Goal: Task Accomplishment & Management: Manage account settings

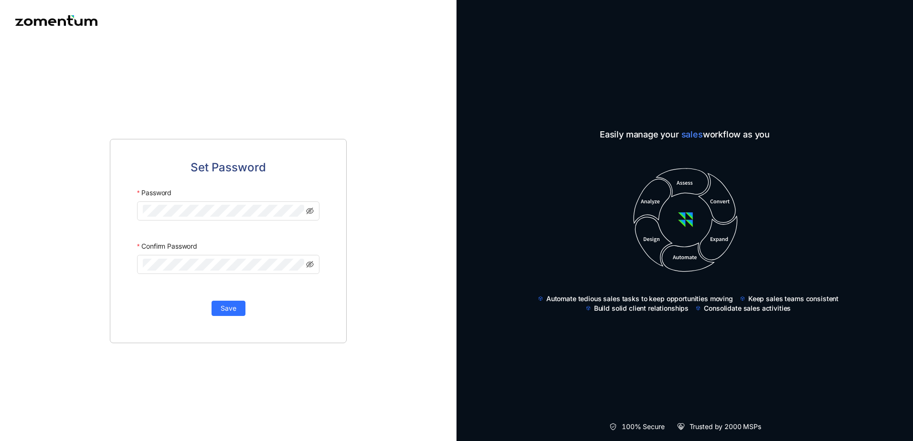
click at [365, 69] on div "Set Password Password Confirm Password Save" at bounding box center [228, 241] width 457 height 400
click at [299, 211] on icon "eye-invisible" at bounding box center [299, 211] width 8 height 7
click at [299, 211] on icon "eye" at bounding box center [299, 211] width 8 height 8
click at [236, 309] on span "Save" at bounding box center [229, 308] width 16 height 11
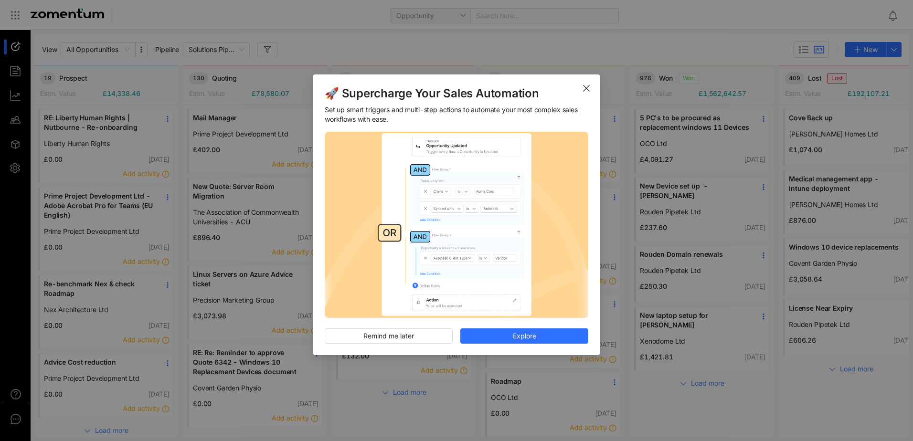
click at [588, 88] on icon "Close" at bounding box center [587, 89] width 8 height 8
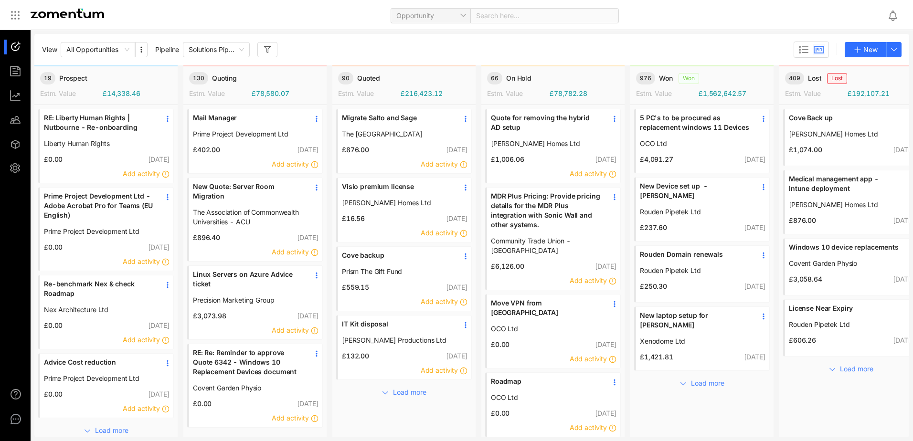
click at [348, 40] on div "View All Opportunities Pipeline Solutions Pipeline New" at bounding box center [471, 50] width 875 height 32
click at [347, 35] on div "View All Opportunities Pipeline Solutions Pipeline New" at bounding box center [471, 50] width 875 height 32
click at [268, 52] on use "button" at bounding box center [268, 49] width 6 height 6
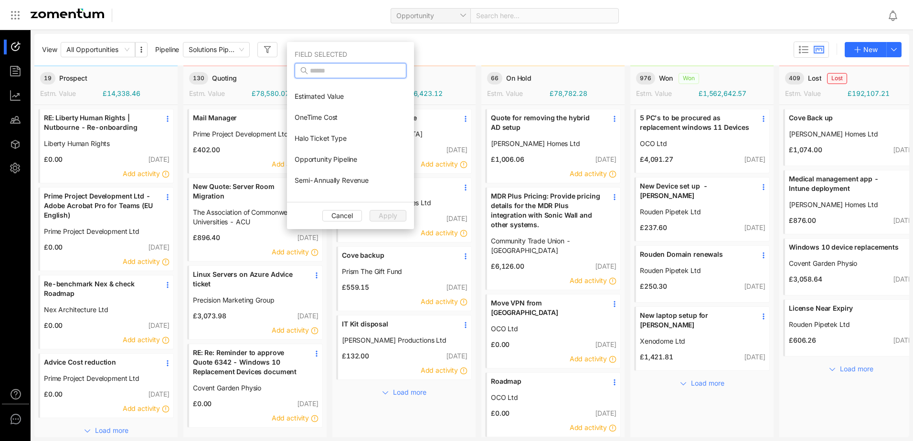
click at [328, 66] on input "text" at bounding box center [351, 70] width 83 height 11
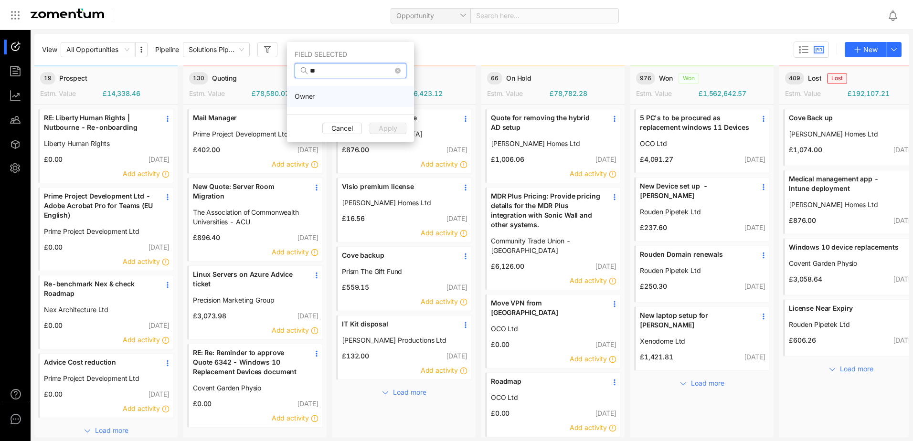
type input "**"
click at [301, 98] on span "Owner" at bounding box center [305, 97] width 20 height 10
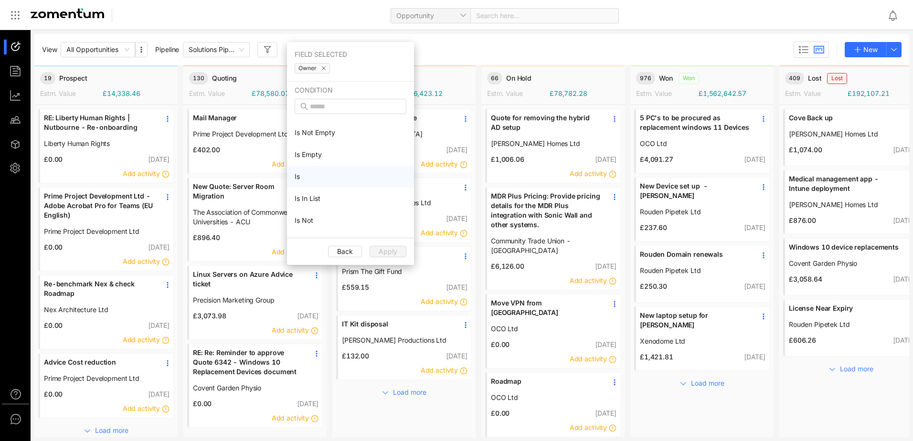
click at [301, 177] on li "Is" at bounding box center [350, 177] width 127 height 22
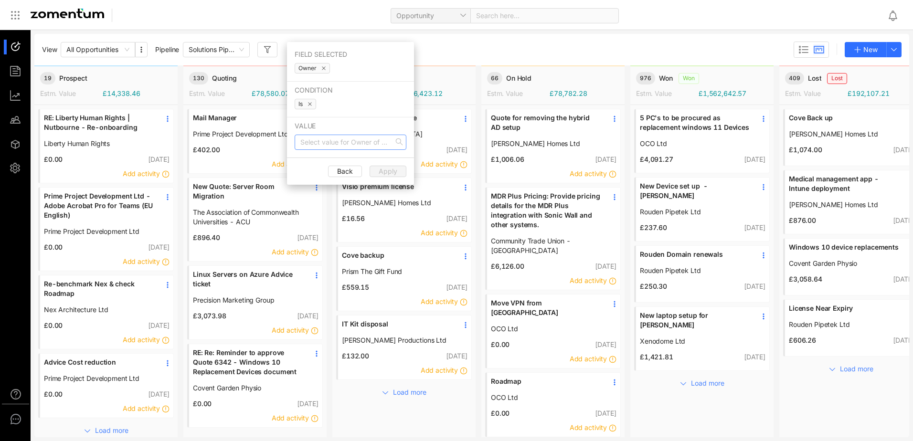
click at [327, 144] on input "search" at bounding box center [348, 142] width 94 height 14
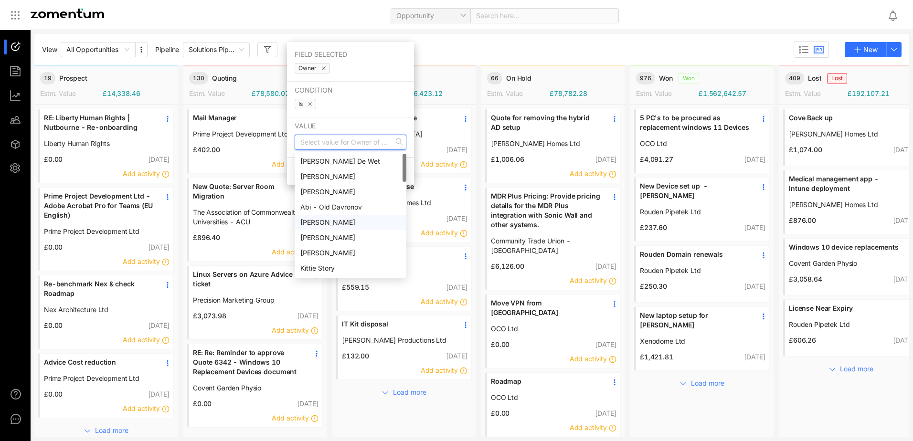
click at [343, 221] on div "[PERSON_NAME]" at bounding box center [351, 222] width 100 height 11
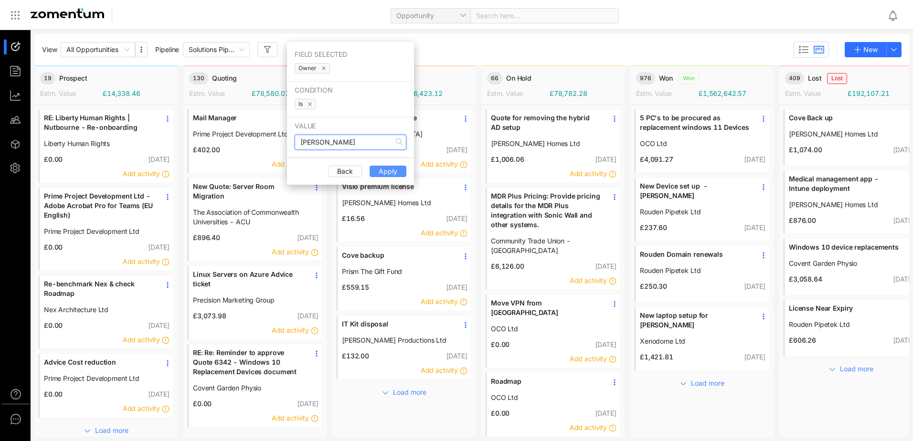
click at [388, 171] on span "Apply" at bounding box center [388, 171] width 19 height 11
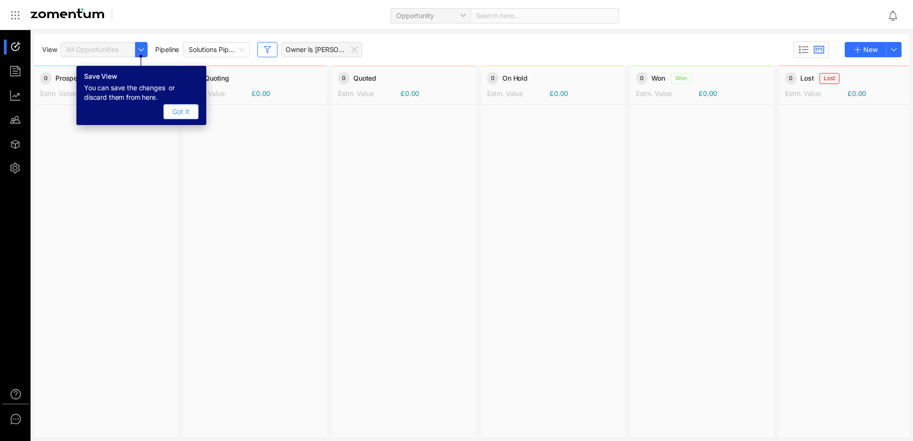
click at [176, 117] on button "Got It" at bounding box center [180, 111] width 35 height 15
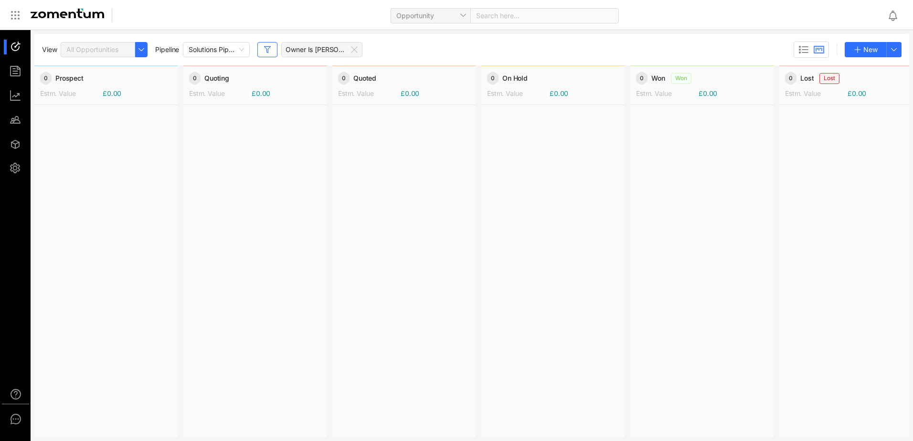
click at [336, 237] on div at bounding box center [404, 271] width 143 height 332
click at [491, 46] on div "View All Opportunities Pipeline Solutions Pipeline Owner Is Kamreshan Moonsamy …" at bounding box center [472, 50] width 860 height 16
click at [478, 43] on div "View All Opportunities Pipeline Solutions Pipeline Owner Is Kamreshan Moonsamy …" at bounding box center [472, 50] width 860 height 16
click at [355, 51] on icon at bounding box center [355, 50] width 8 height 8
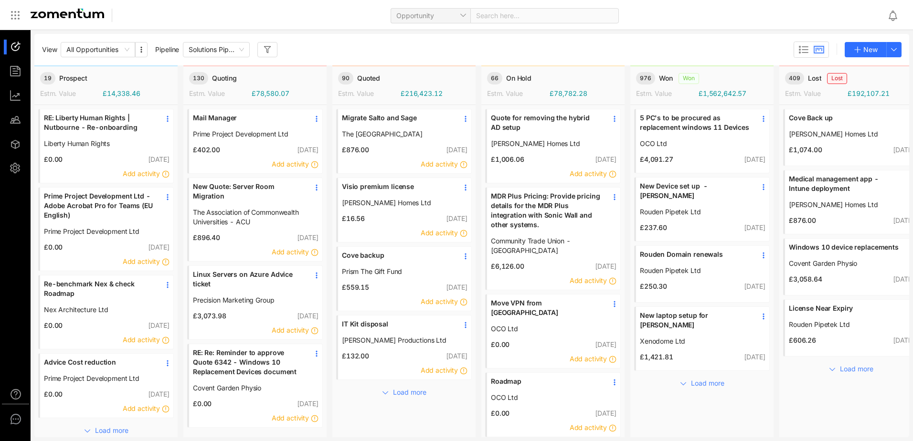
click at [451, 43] on div "View All Opportunities Pipeline Solutions Pipeline New" at bounding box center [472, 50] width 860 height 16
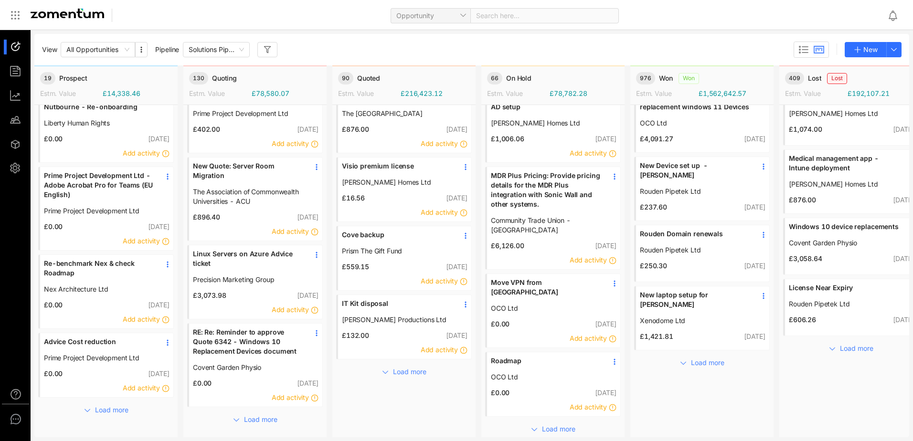
click at [107, 419] on div "RE: Liberty Human Rights | Nutbourne - Re-onboarding Liberty Human Rights £0.00…" at bounding box center [105, 262] width 143 height 355
click at [107, 411] on span "Load more" at bounding box center [111, 410] width 33 height 11
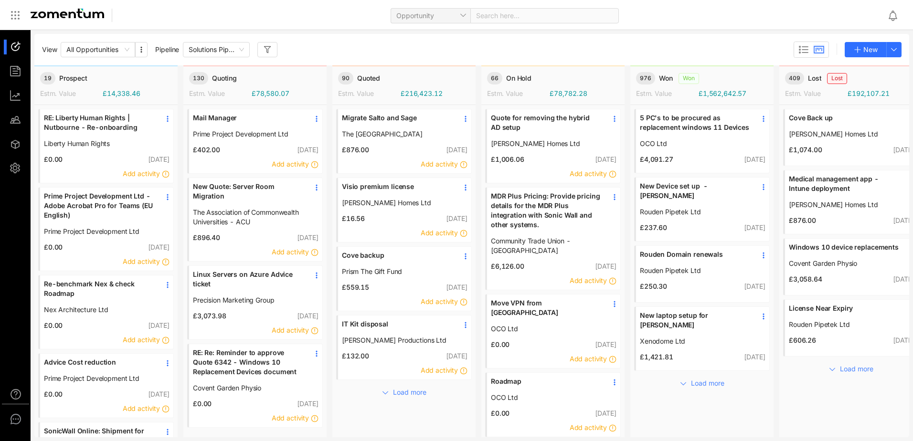
scroll to position [191, 0]
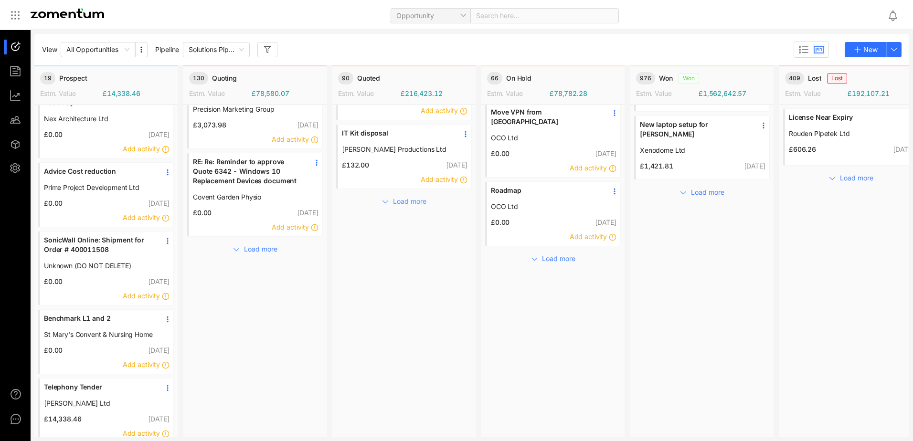
click at [411, 206] on span "Load more" at bounding box center [409, 201] width 33 height 11
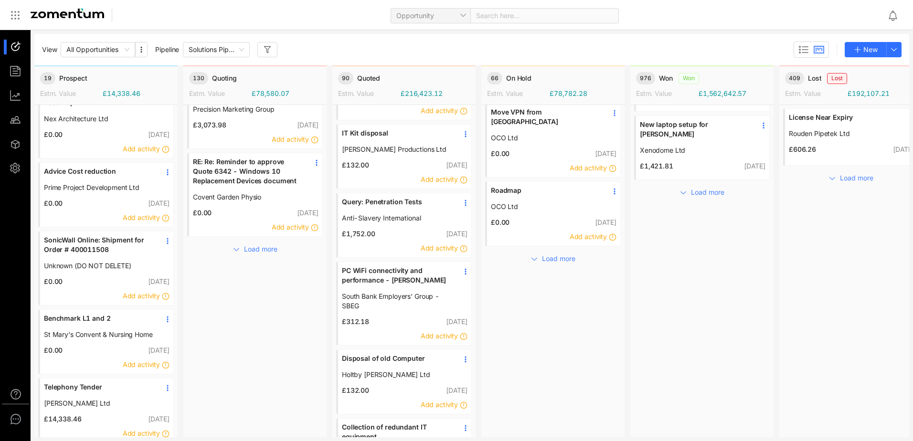
click at [383, 239] on div "Add activity" at bounding box center [404, 248] width 133 height 18
click at [370, 204] on span "Query: Penetration Tests" at bounding box center [397, 202] width 110 height 10
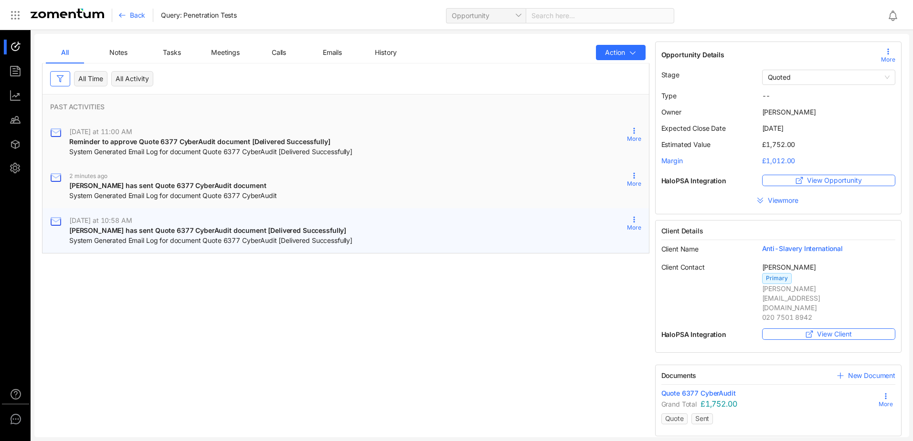
click at [202, 235] on div "[PERSON_NAME] has sent Quote 6377 CyberAudit document [Delivered Successfully]" at bounding box center [210, 231] width 283 height 11
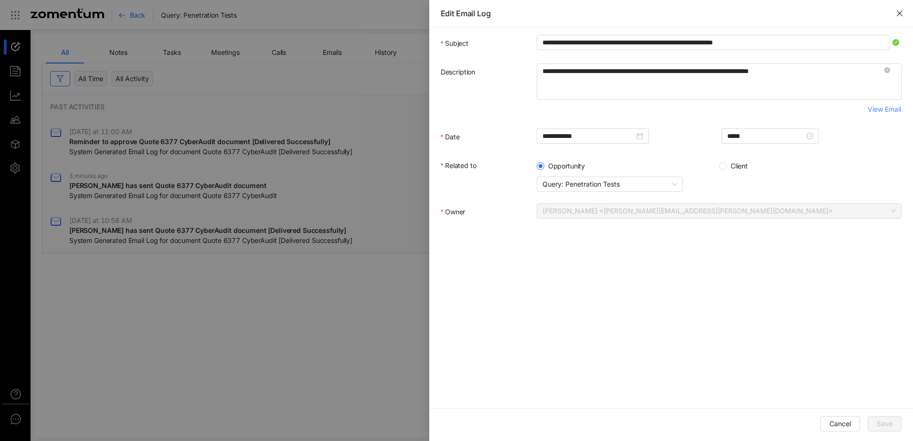
click at [902, 14] on icon "close" at bounding box center [900, 14] width 6 height 6
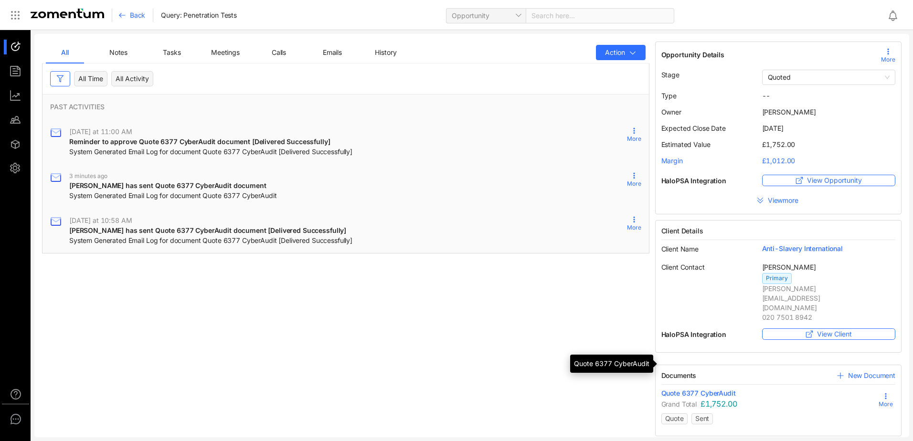
click at [720, 389] on span "Quote 6377 CyberAudit" at bounding box center [699, 394] width 75 height 10
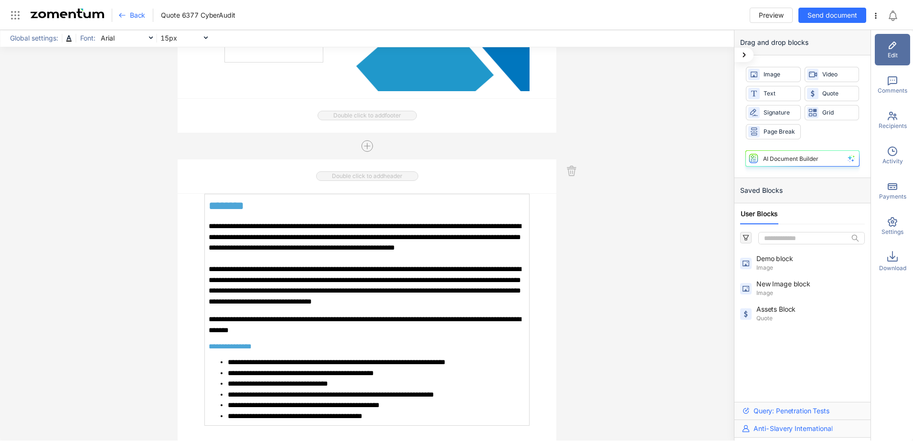
scroll to position [573, 0]
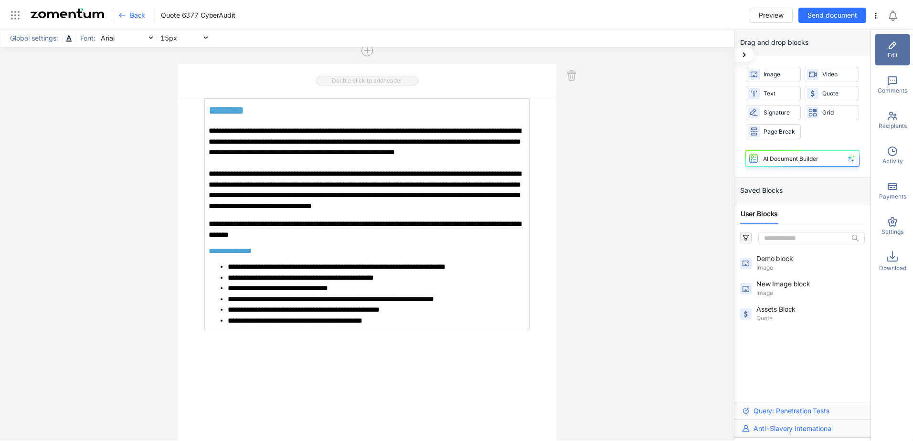
click at [893, 157] on span "Activity" at bounding box center [893, 161] width 21 height 9
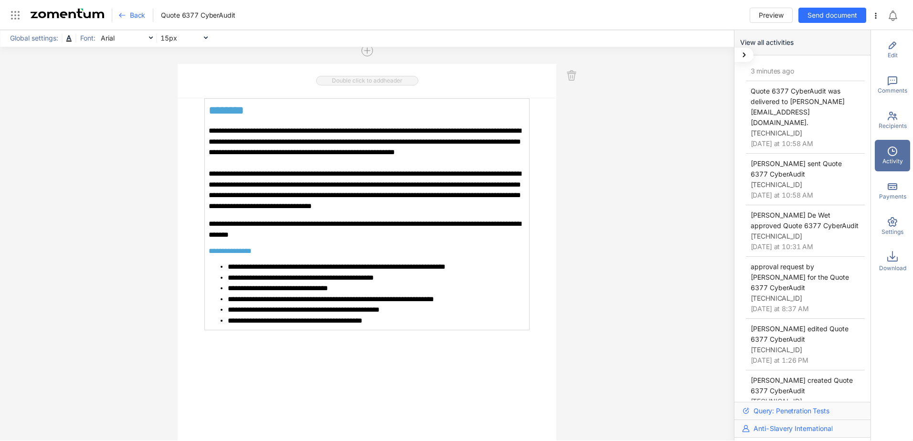
scroll to position [0, 0]
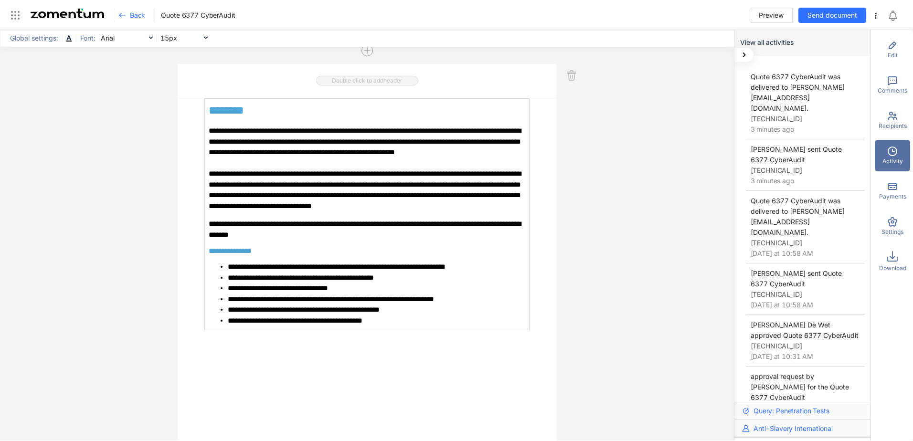
click at [745, 54] on icon at bounding box center [744, 55] width 3 height 5
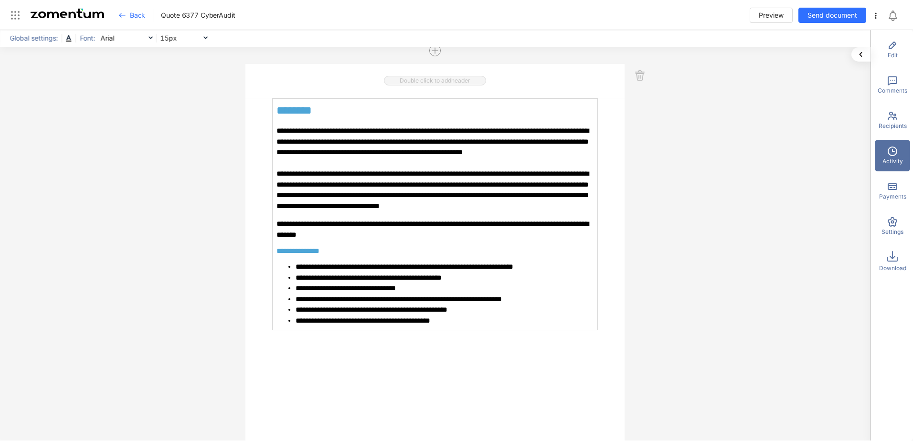
click at [888, 154] on icon at bounding box center [892, 151] width 11 height 11
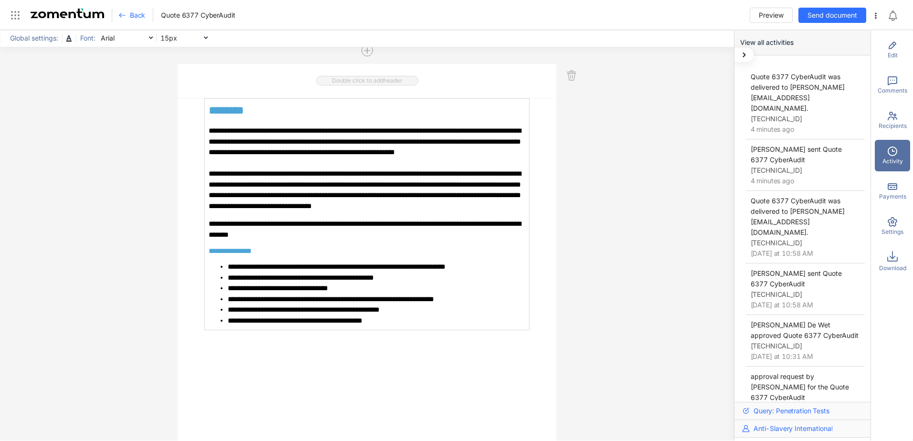
click at [511, 268] on li "**********" at bounding box center [377, 267] width 298 height 11
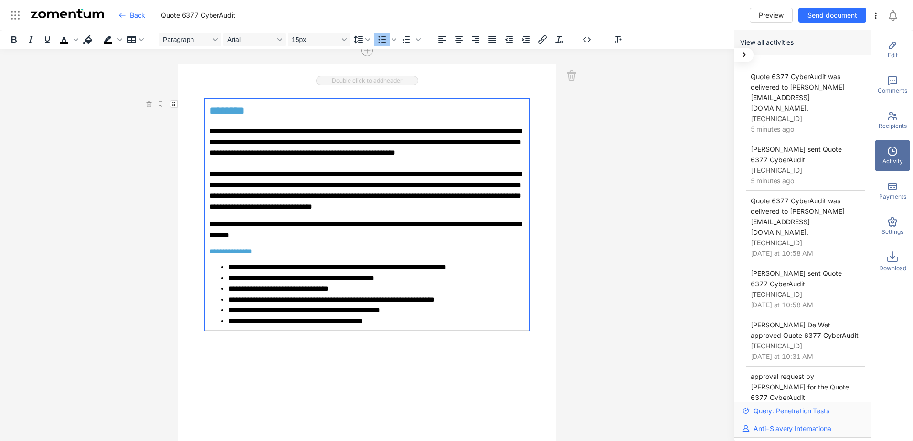
scroll to position [574, 0]
click at [588, 229] on div "**********" at bounding box center [367, 235] width 734 height 411
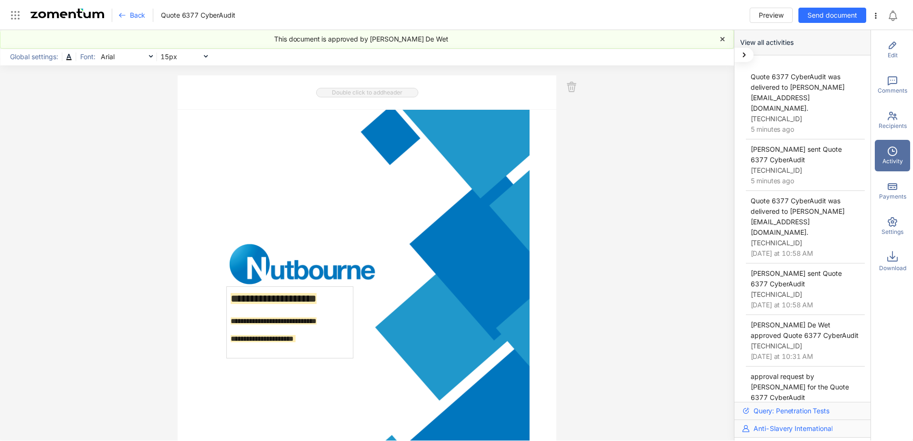
scroll to position [0, 0]
click at [127, 15] on div "Back" at bounding box center [135, 15] width 35 height 13
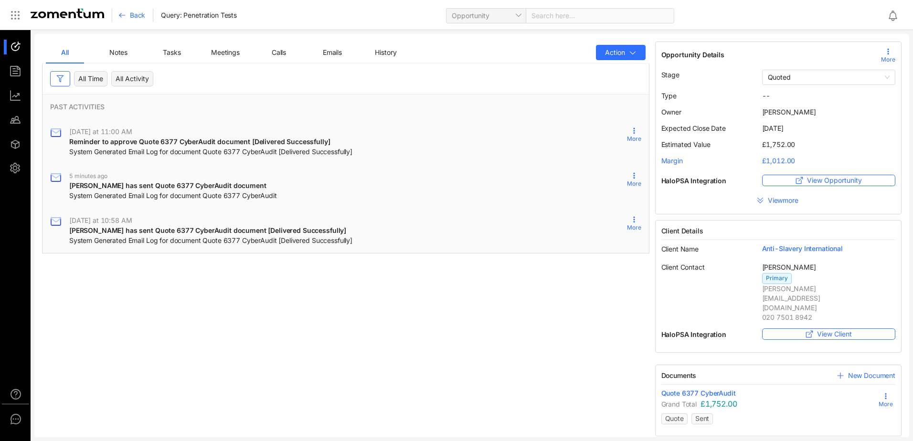
click at [128, 15] on div "Back" at bounding box center [135, 15] width 35 height 13
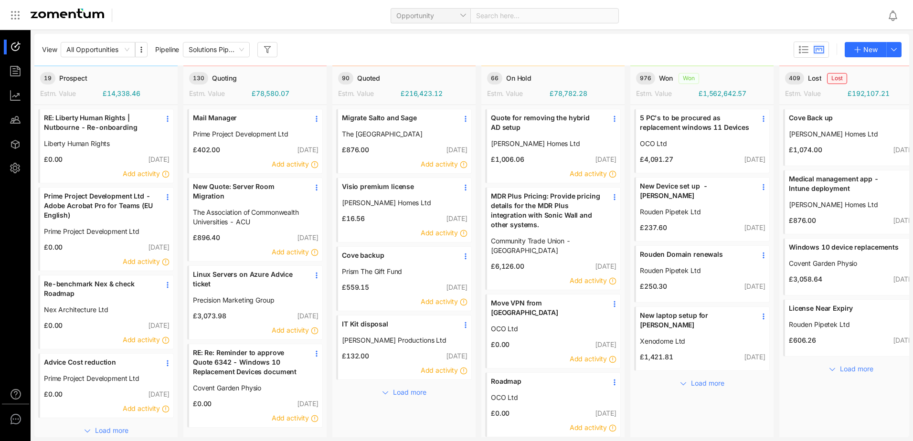
click at [647, 7] on div "Opportunity Search here..." at bounding box center [503, 15] width 754 height 22
click at [626, 16] on div "Opportunity Search here..." at bounding box center [503, 15] width 754 height 22
click at [691, 21] on div "Opportunity Search here..." at bounding box center [503, 15] width 754 height 22
click at [686, 16] on div "Opportunity Search here..." at bounding box center [503, 15] width 754 height 22
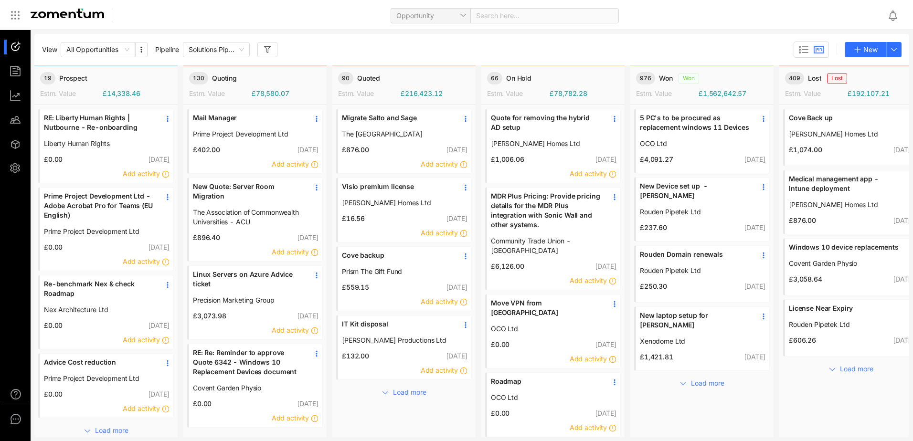
click at [373, 265] on link "Cove backup" at bounding box center [397, 259] width 110 height 16
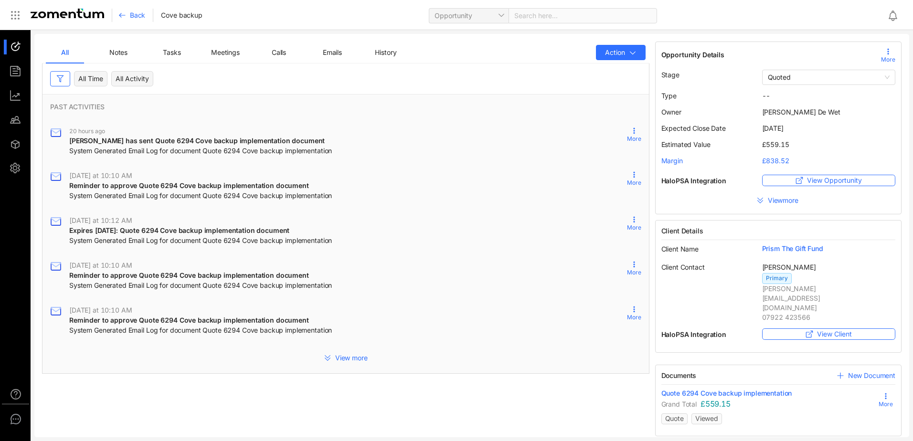
click at [692, 389] on span "Quote 6294 Cove backup implementation" at bounding box center [727, 394] width 131 height 10
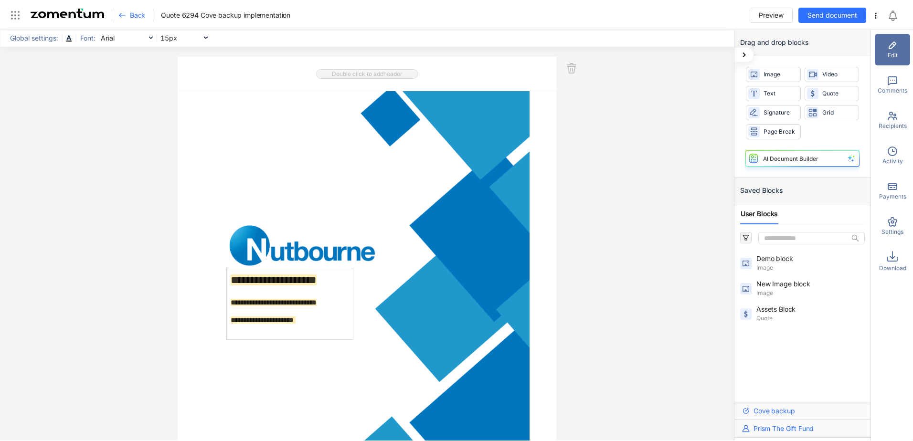
click at [893, 162] on span "Activity" at bounding box center [893, 161] width 21 height 9
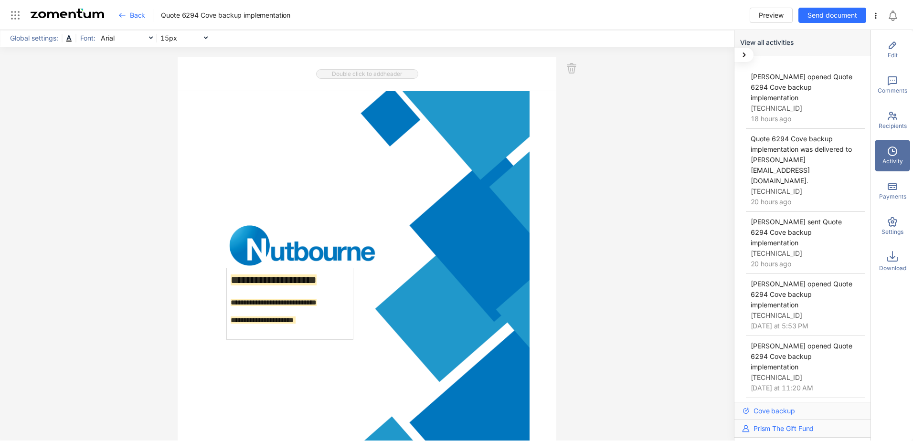
click at [686, 237] on div "**********" at bounding box center [367, 235] width 734 height 411
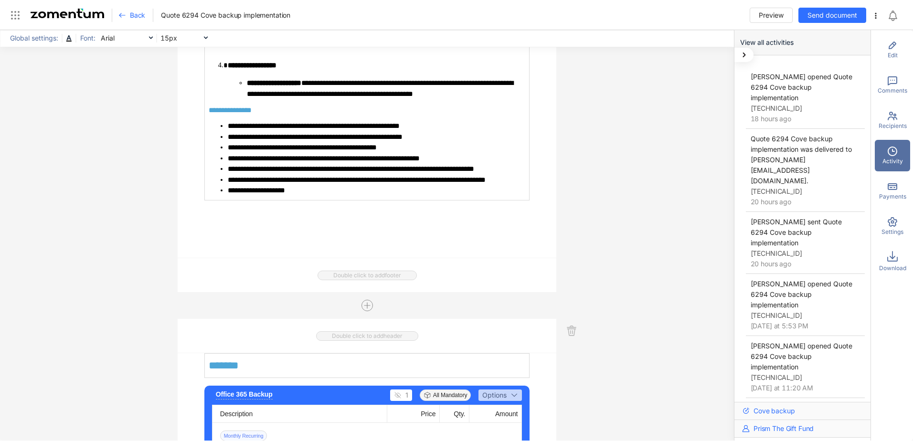
scroll to position [621, 0]
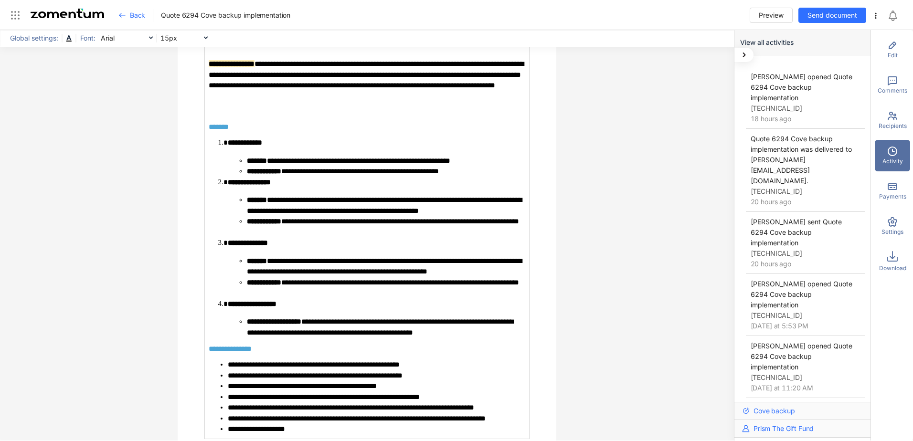
click at [122, 17] on icon at bounding box center [122, 15] width 8 height 8
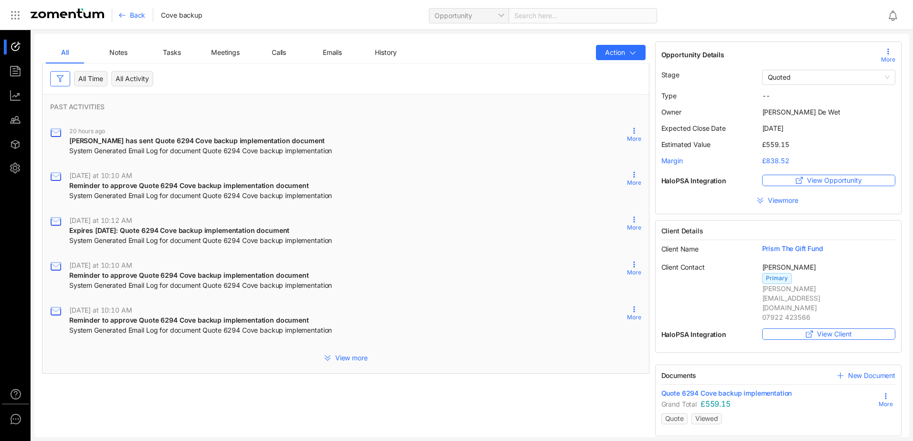
click at [122, 16] on icon at bounding box center [122, 15] width 8 height 8
